Goal: Navigation & Orientation: Find specific page/section

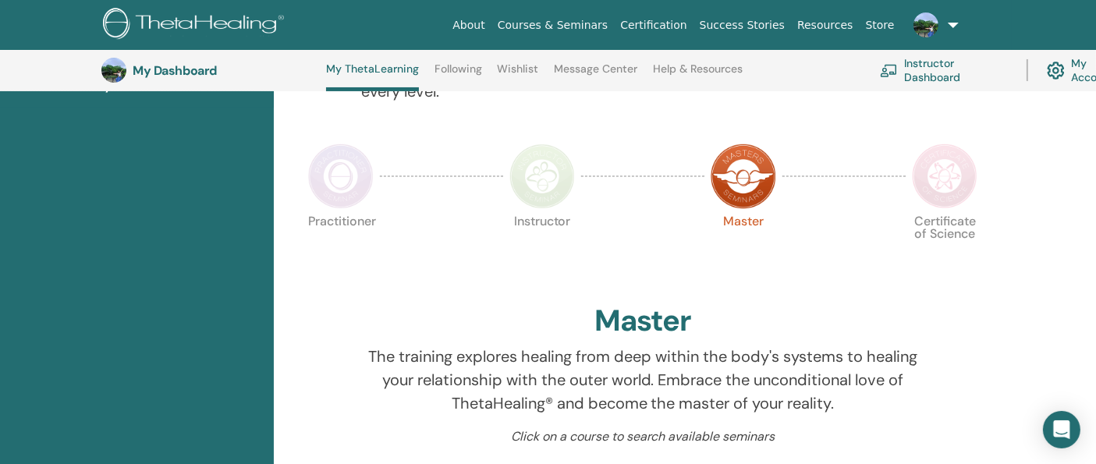
scroll to position [300, 0]
click at [323, 186] on img at bounding box center [341, 175] width 66 height 66
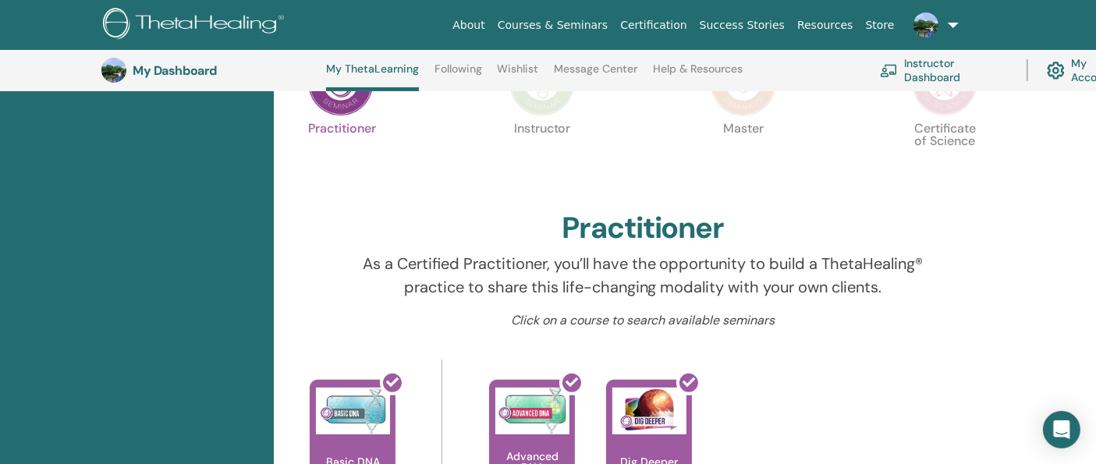
scroll to position [387, 0]
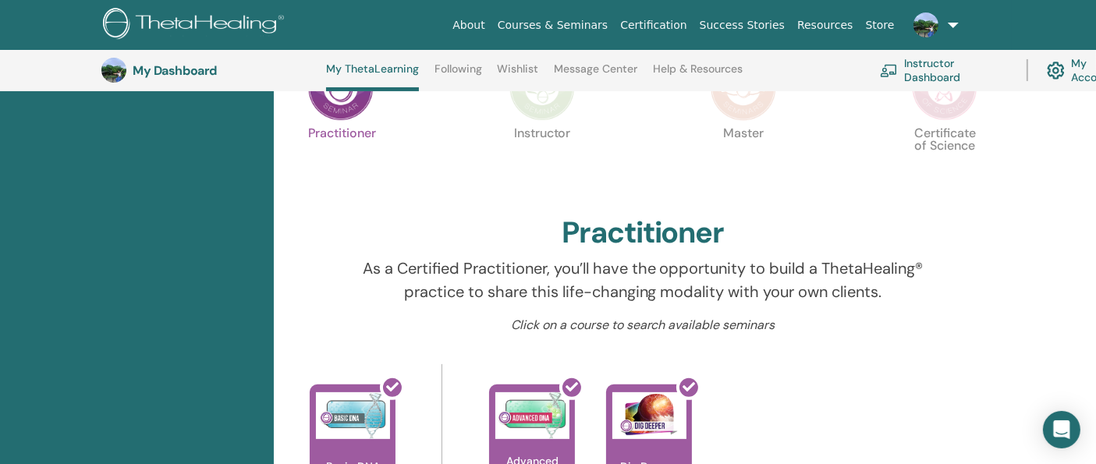
click at [546, 105] on img at bounding box center [542, 88] width 66 height 66
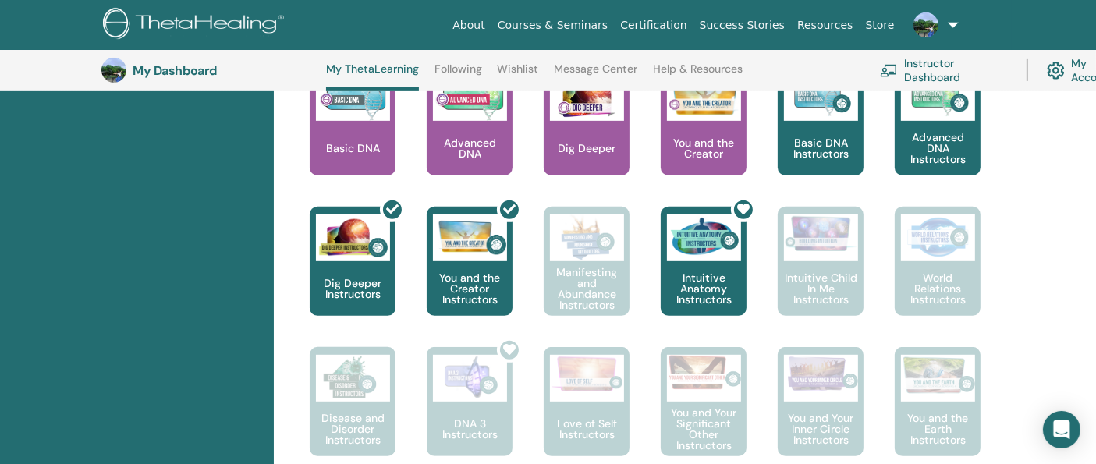
scroll to position [300, 0]
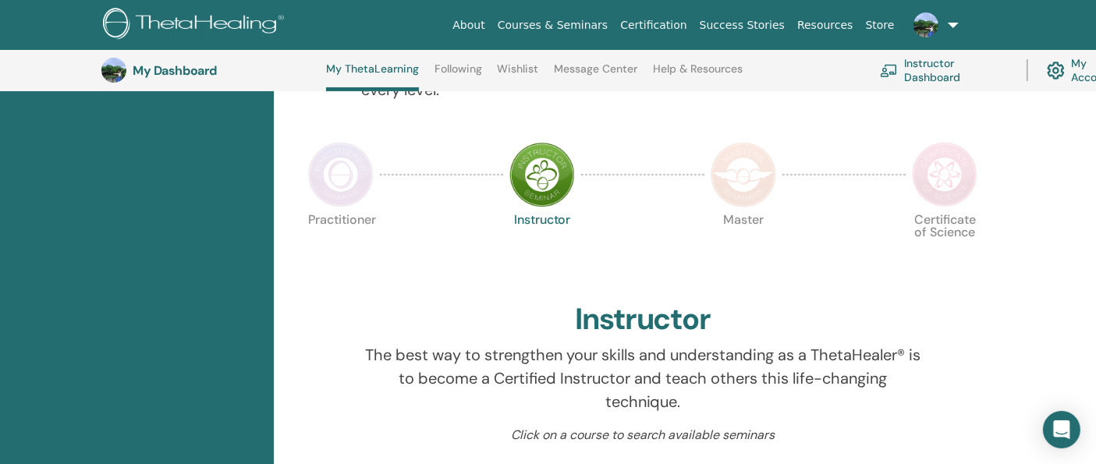
click at [348, 172] on img at bounding box center [341, 175] width 66 height 66
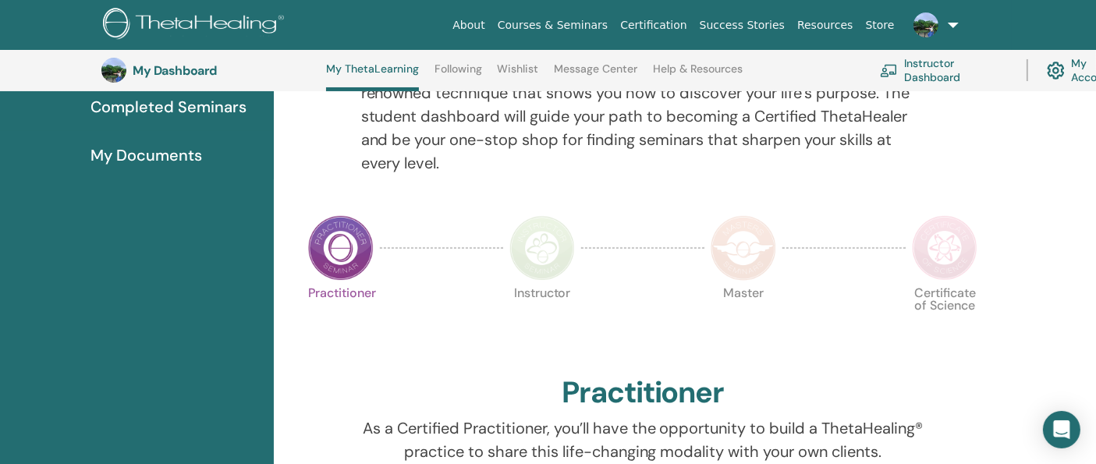
scroll to position [126, 0]
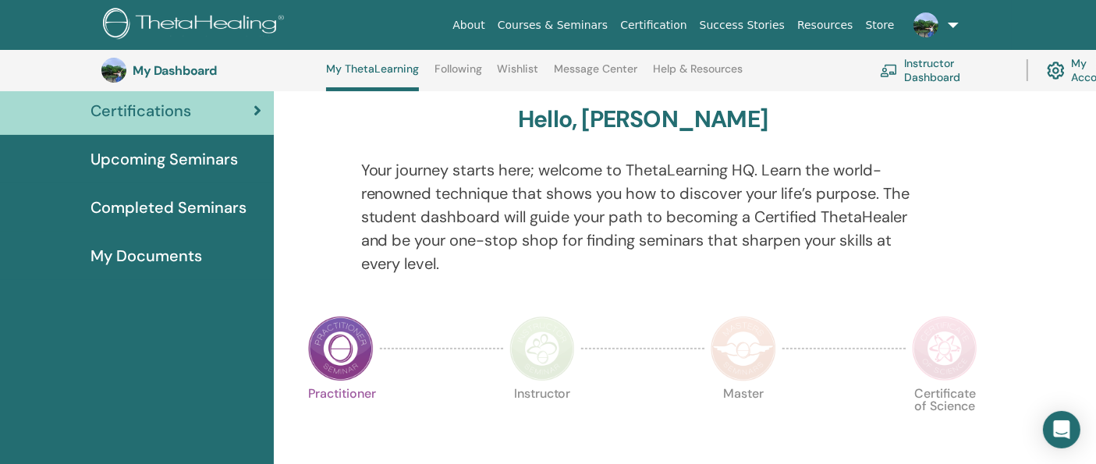
click at [535, 342] on img at bounding box center [542, 349] width 66 height 66
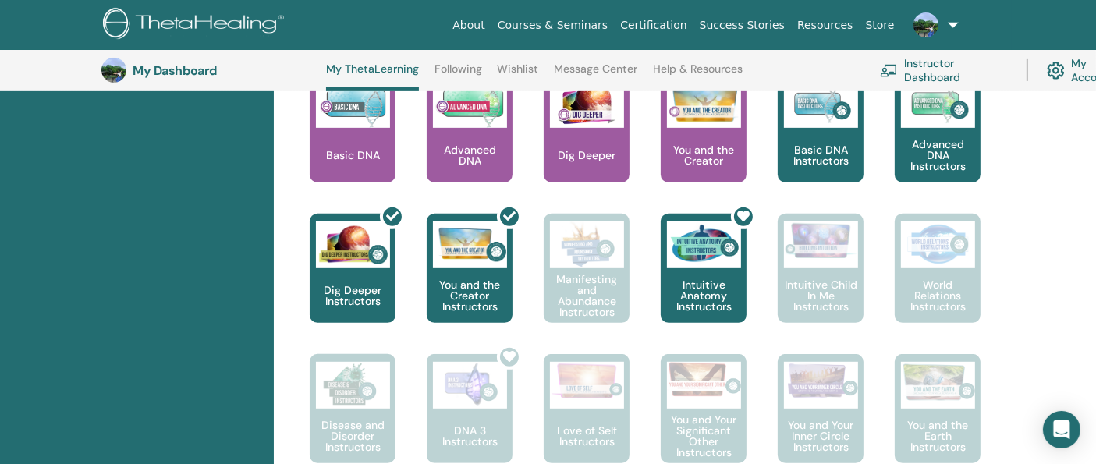
scroll to position [820, 0]
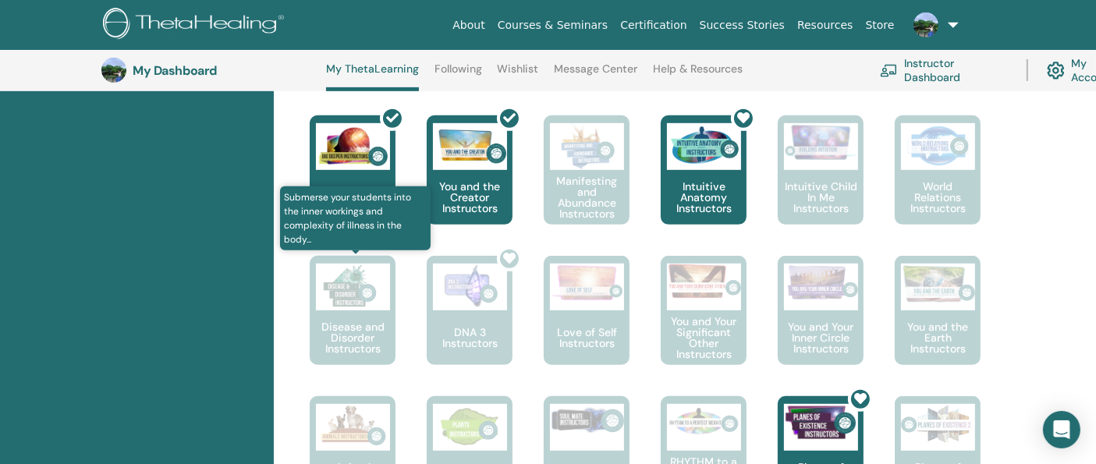
click at [376, 307] on img at bounding box center [353, 287] width 74 height 47
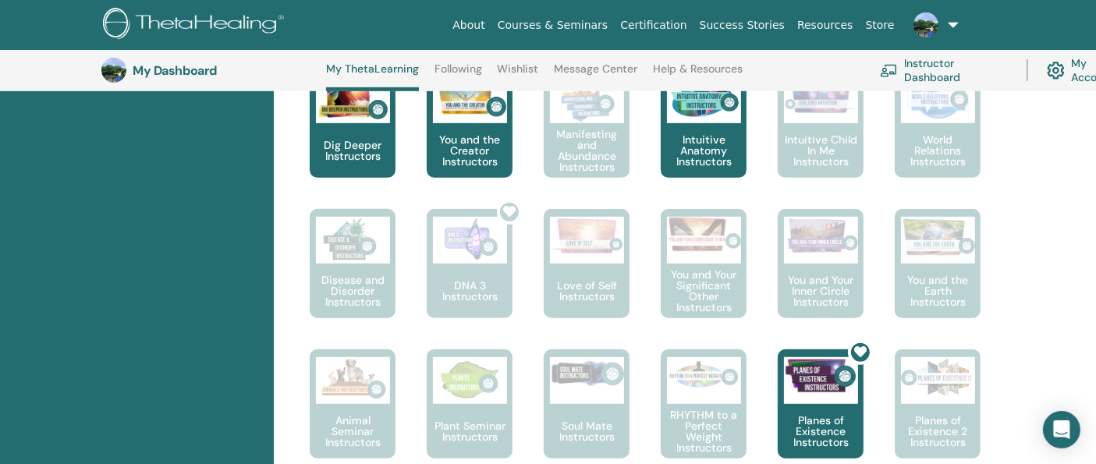
scroll to position [906, 0]
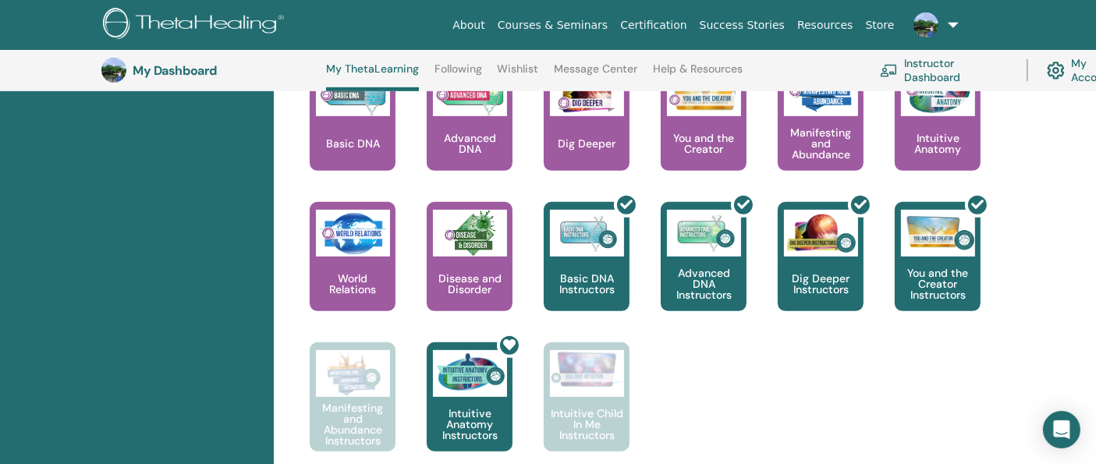
scroll to position [387, 0]
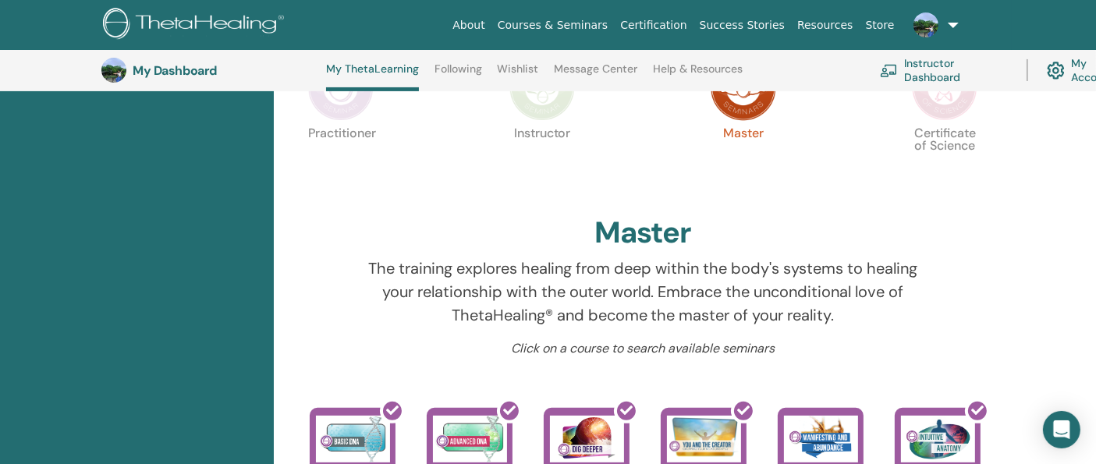
click at [948, 108] on img at bounding box center [945, 88] width 66 height 66
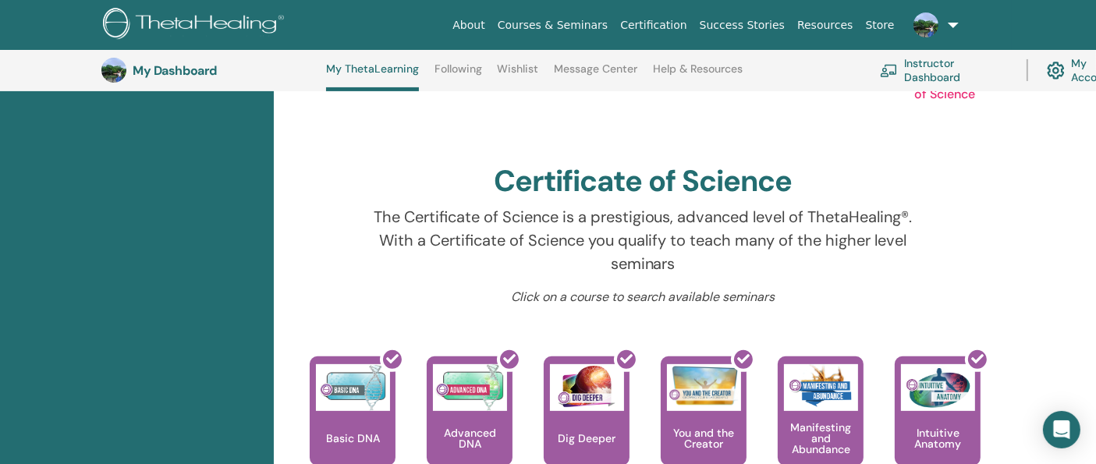
scroll to position [387, 0]
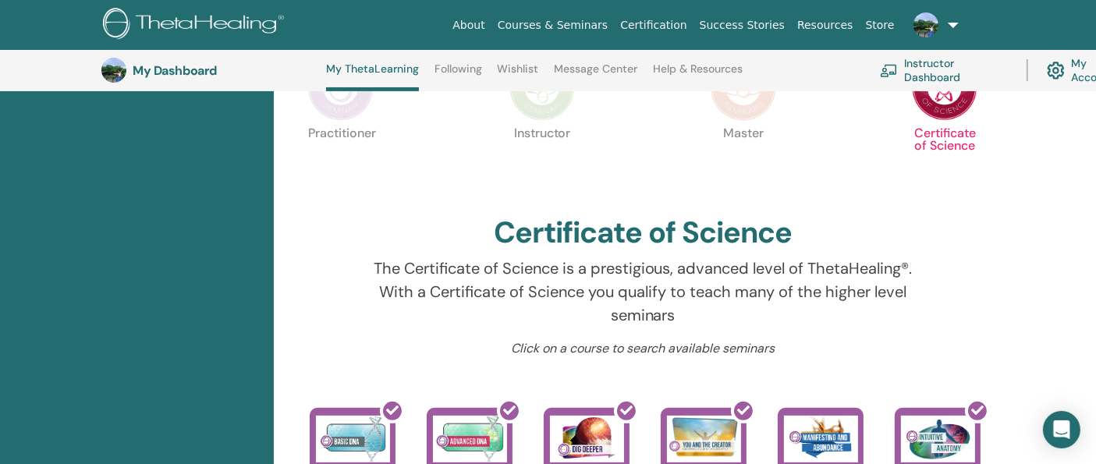
click at [753, 117] on img at bounding box center [744, 88] width 66 height 66
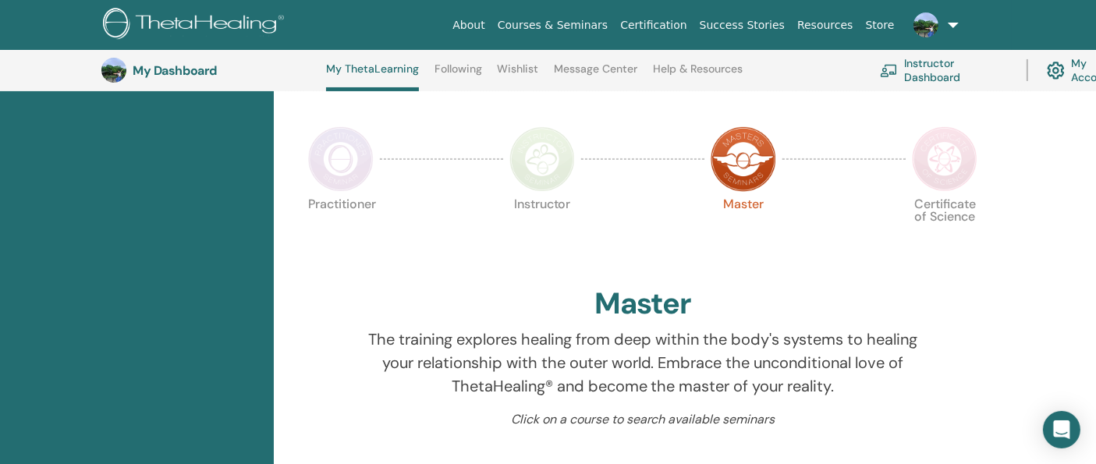
scroll to position [300, 0]
